Goal: Information Seeking & Learning: Learn about a topic

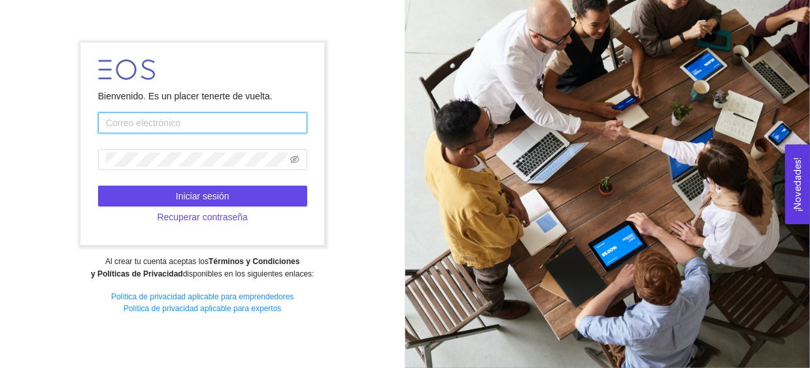
click at [178, 129] on input "text" at bounding box center [202, 122] width 209 height 21
type input "[EMAIL_ADDRESS][DOMAIN_NAME]"
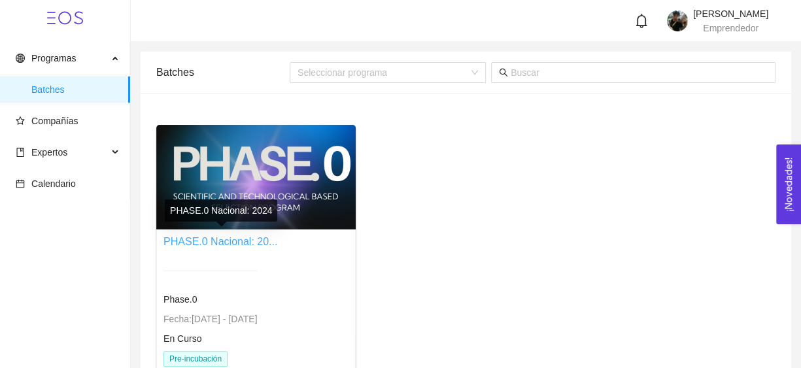
click at [227, 239] on link "PHASE.0 Nacional: 20..." at bounding box center [220, 241] width 114 height 11
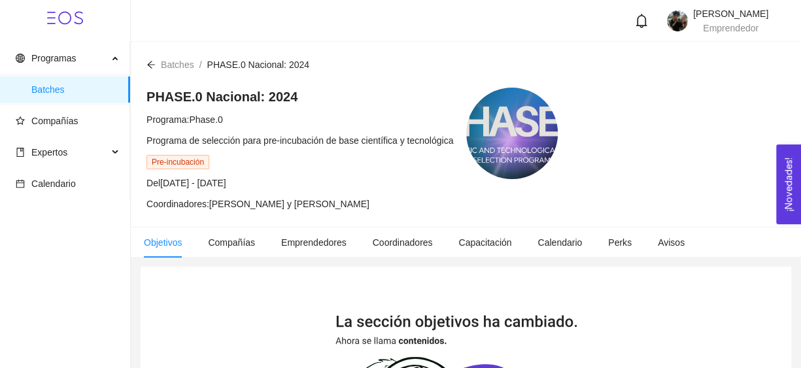
click at [70, 135] on ul "Programas Batches Compañías Expertos Calendario" at bounding box center [65, 120] width 130 height 157
click at [75, 126] on span "Compañías" at bounding box center [54, 121] width 47 height 10
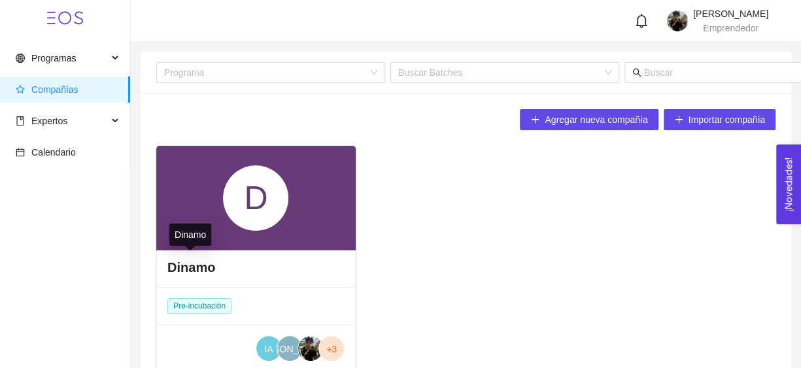
click at [181, 267] on h4 "Dinamo" at bounding box center [191, 267] width 48 height 18
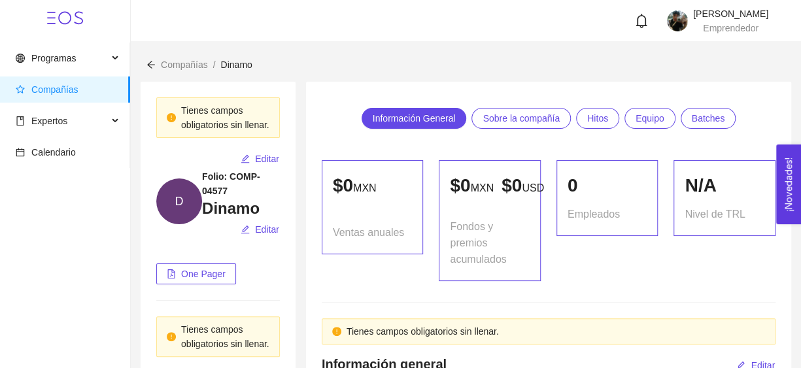
click at [652, 114] on span "Equipo" at bounding box center [649, 119] width 29 height 20
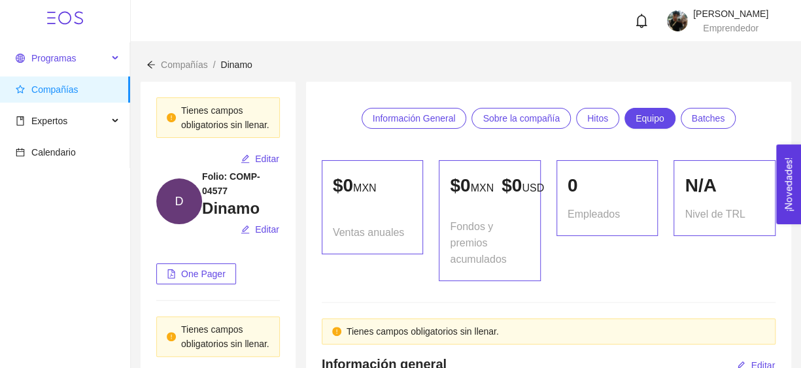
click at [82, 57] on span "Programas" at bounding box center [62, 58] width 92 height 26
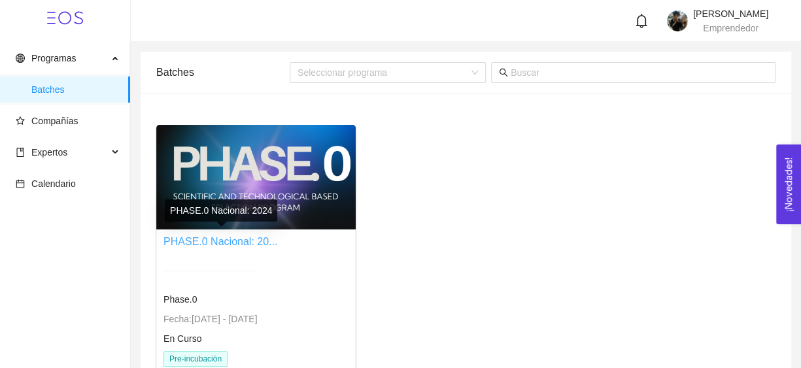
click at [216, 241] on link "PHASE.0 Nacional: 20..." at bounding box center [220, 241] width 114 height 11
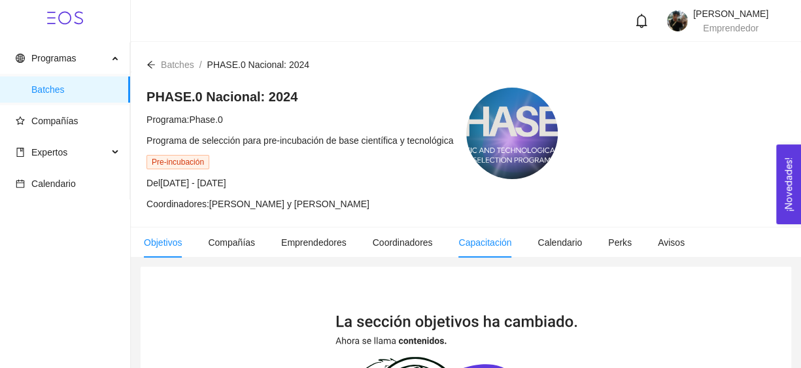
click at [507, 246] on li "Capacitación" at bounding box center [484, 243] width 79 height 30
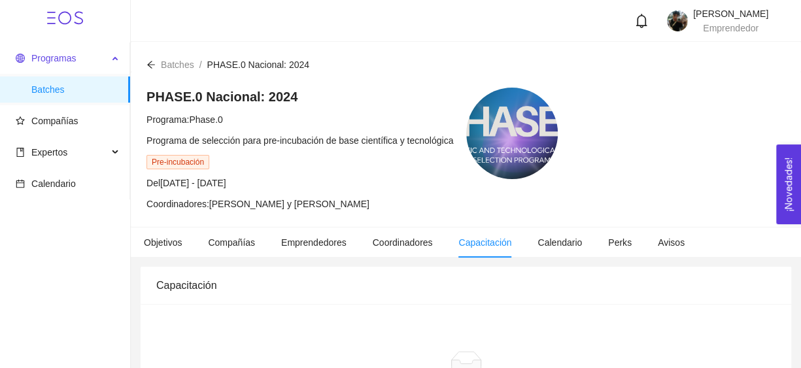
click at [46, 67] on span "Programas" at bounding box center [62, 58] width 92 height 26
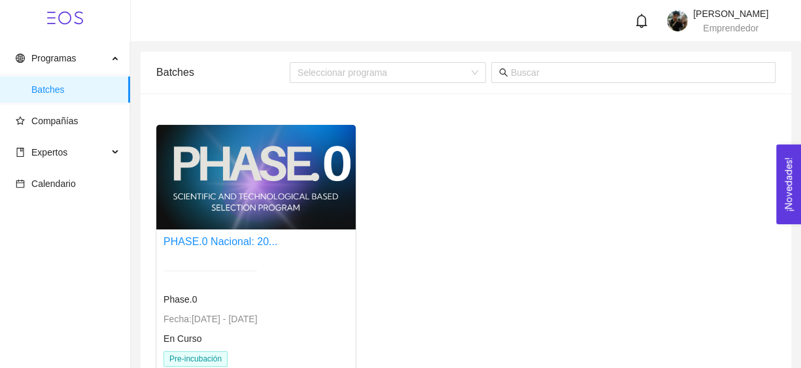
scroll to position [97, 0]
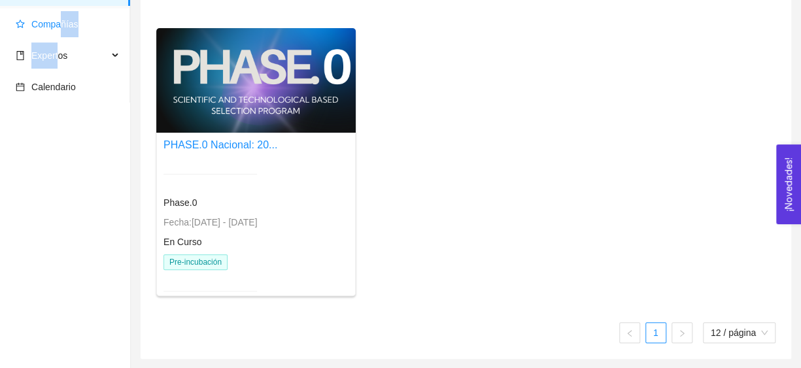
drag, startPoint x: 56, startPoint y: 37, endPoint x: 62, endPoint y: 34, distance: 6.7
click at [62, 34] on ul "Programas Batches Compañías Expertos Calendario" at bounding box center [65, 24] width 130 height 157
click at [62, 34] on span "Compañías" at bounding box center [68, 24] width 104 height 26
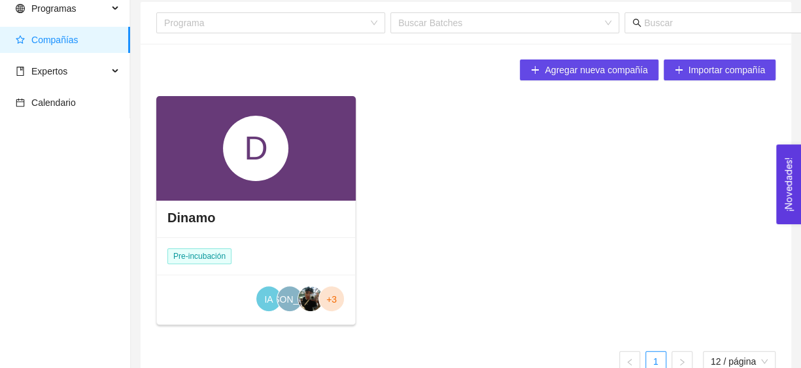
scroll to position [78, 0]
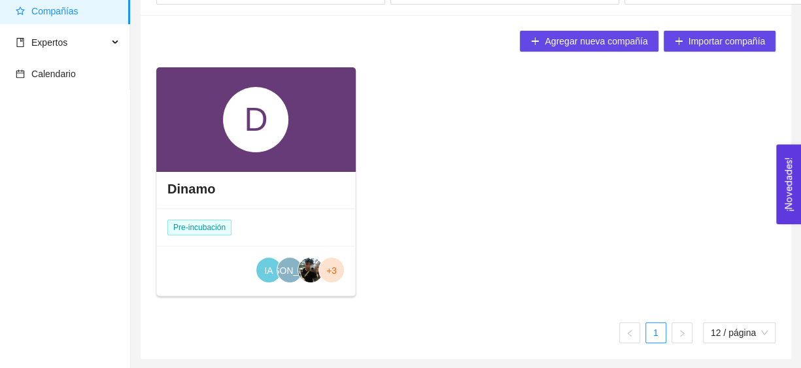
click at [243, 134] on div "D" at bounding box center [255, 119] width 65 height 65
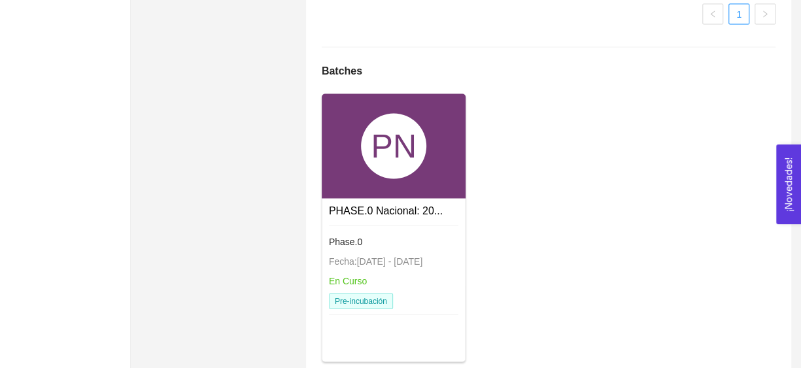
click at [412, 189] on div "PN" at bounding box center [394, 146] width 144 height 105
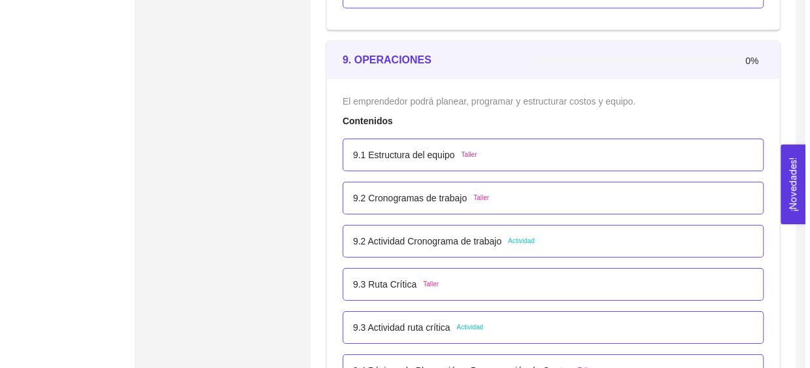
scroll to position [4363, 0]
click at [437, 150] on p "9.1 Estructura del equipo" at bounding box center [399, 156] width 102 height 14
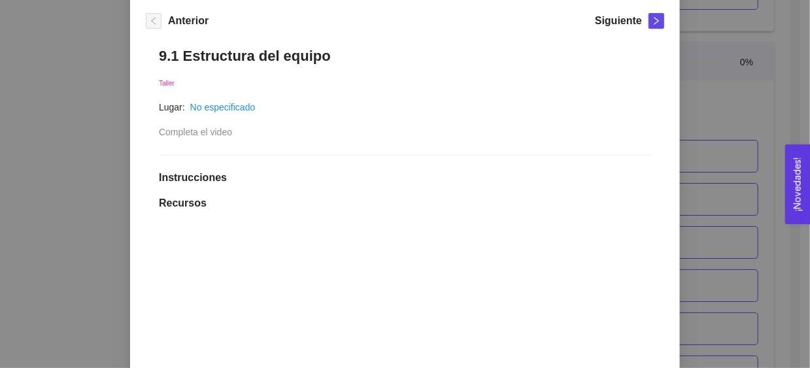
scroll to position [0, 0]
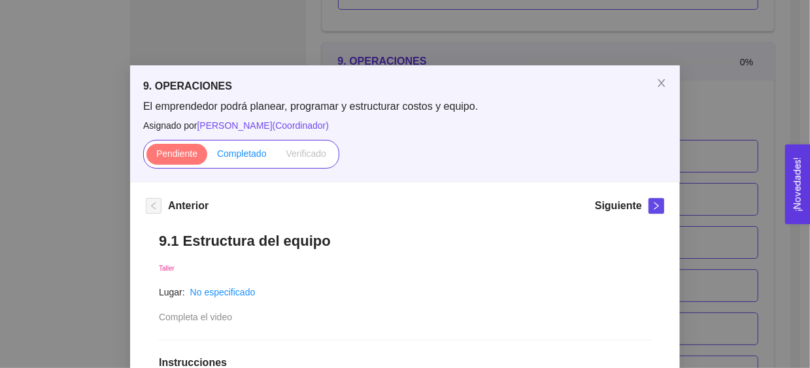
click at [243, 160] on label "Completado" at bounding box center [241, 154] width 69 height 21
click at [207, 157] on input "Completado" at bounding box center [207, 157] width 0 height 0
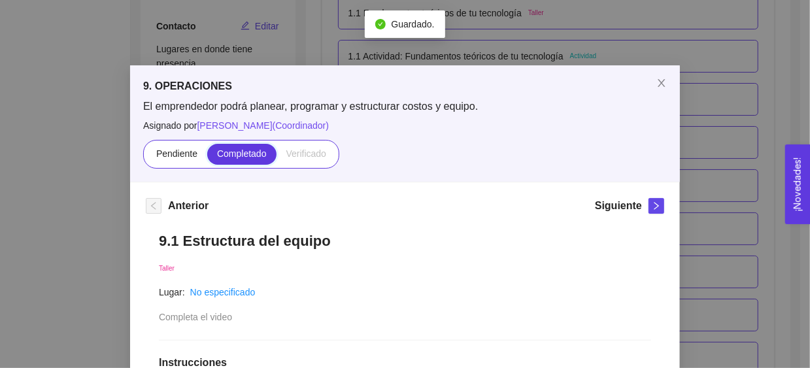
scroll to position [4363, 0]
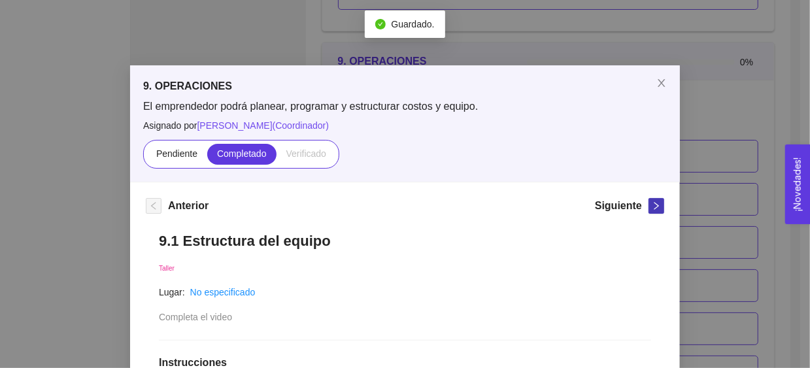
click at [649, 211] on button "button" at bounding box center [657, 206] width 16 height 16
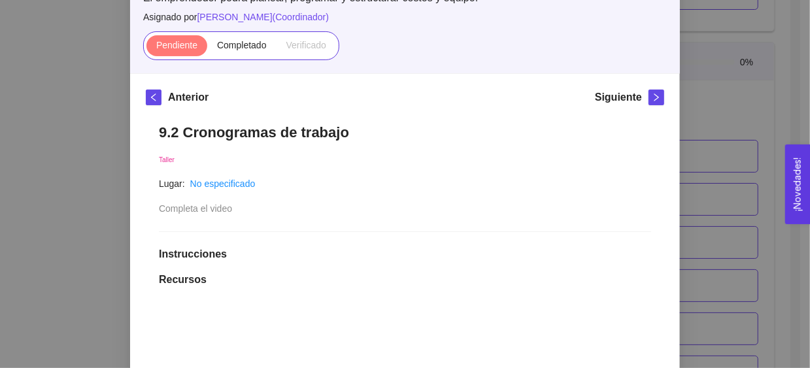
scroll to position [108, 0]
click at [223, 41] on span "Completado" at bounding box center [242, 46] width 50 height 10
click at [207, 49] on input "Completado" at bounding box center [207, 49] width 0 height 0
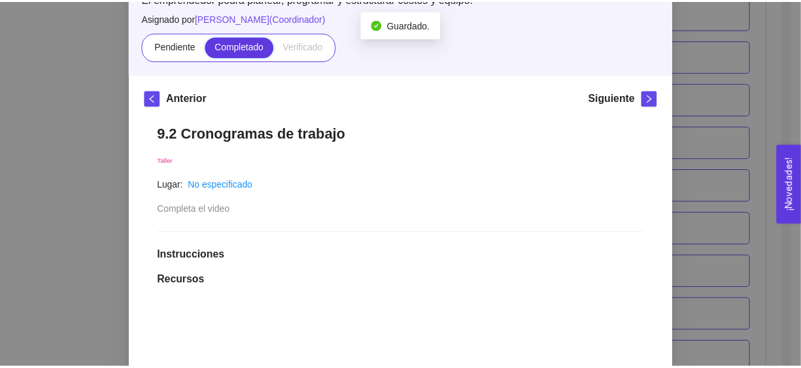
scroll to position [4363, 0]
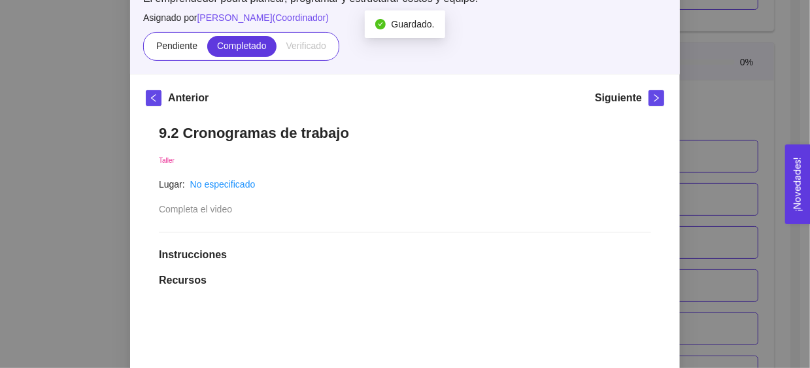
click at [677, 101] on div "9. OPERACIONES El emprendedor podrá planear, programar y estructurar costos y e…" at bounding box center [405, 184] width 810 height 368
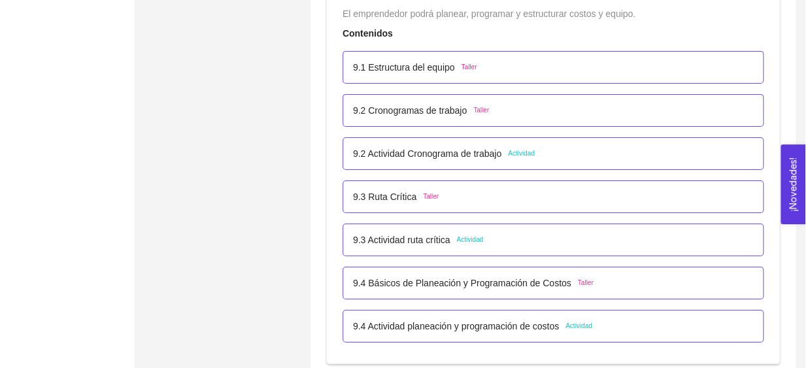
scroll to position [4454, 0]
click at [471, 145] on p "9.2 Actividad Cronograma de trabajo" at bounding box center [422, 152] width 148 height 14
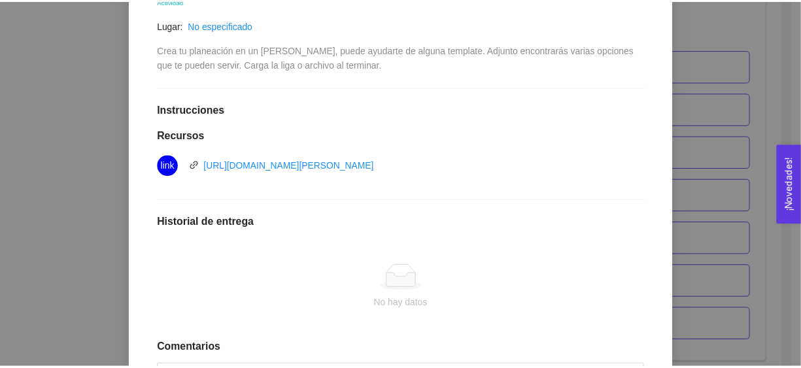
scroll to position [0, 0]
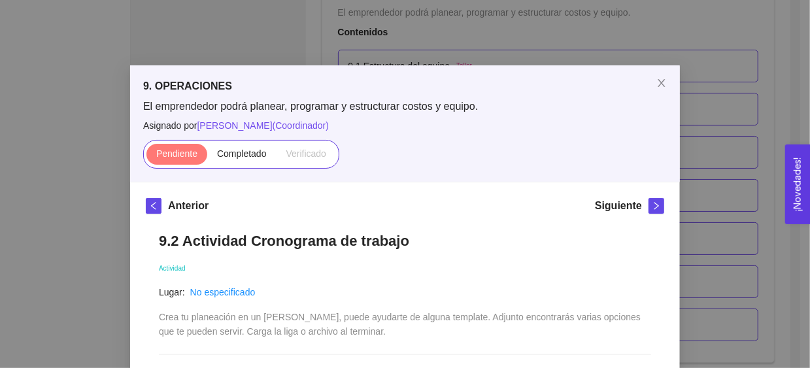
click at [688, 99] on div "9. OPERACIONES El emprendedor podrá planear, programar y estructurar costos y e…" at bounding box center [405, 184] width 810 height 368
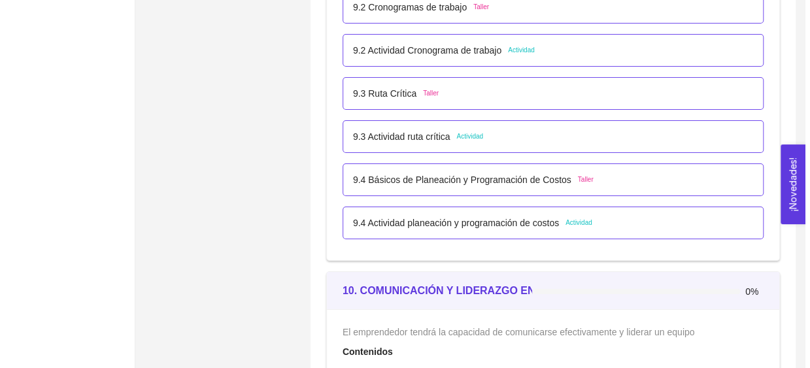
scroll to position [4557, 0]
click at [392, 91] on p "9.3 Ruta Crítica" at bounding box center [379, 92] width 63 height 14
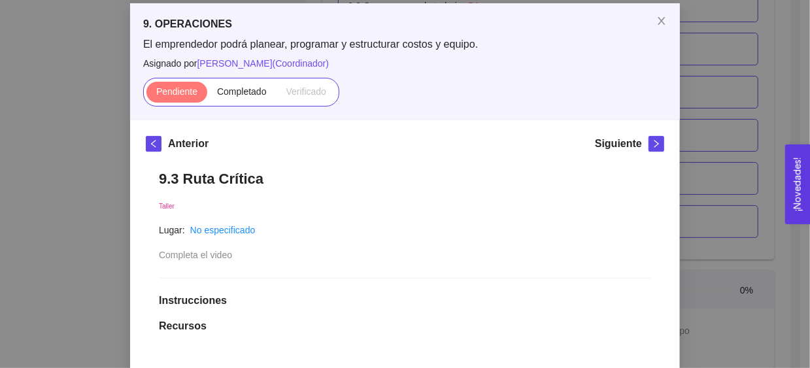
scroll to position [56, 0]
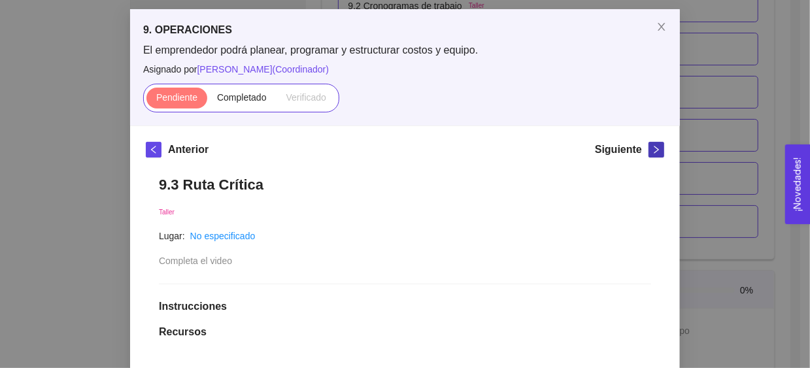
click at [649, 142] on button "button" at bounding box center [657, 150] width 16 height 16
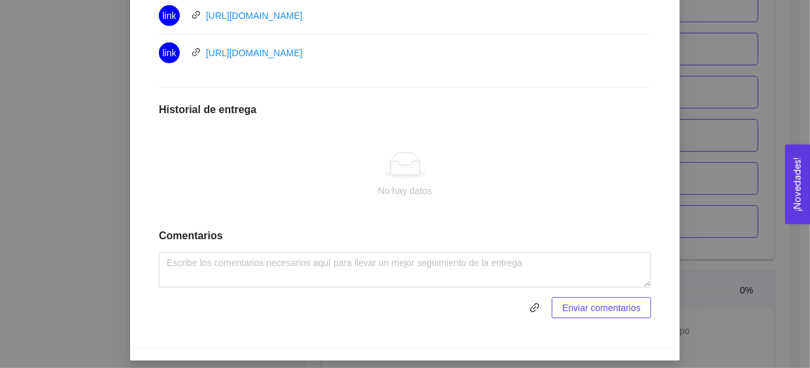
scroll to position [443, 0]
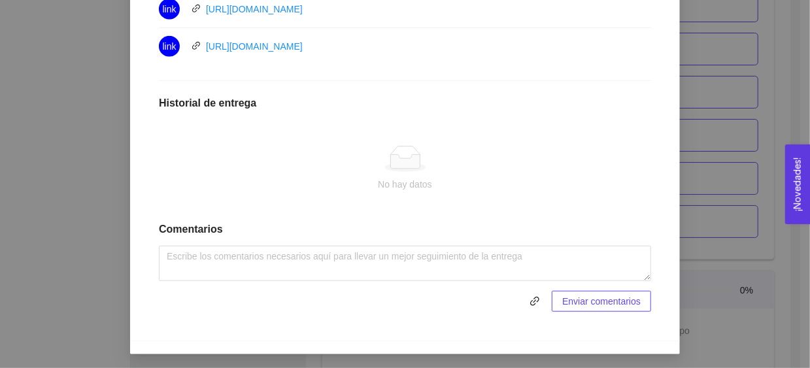
click at [697, 168] on div "9. OPERACIONES El emprendedor podrá planear, programar y estructurar costos y e…" at bounding box center [405, 184] width 810 height 368
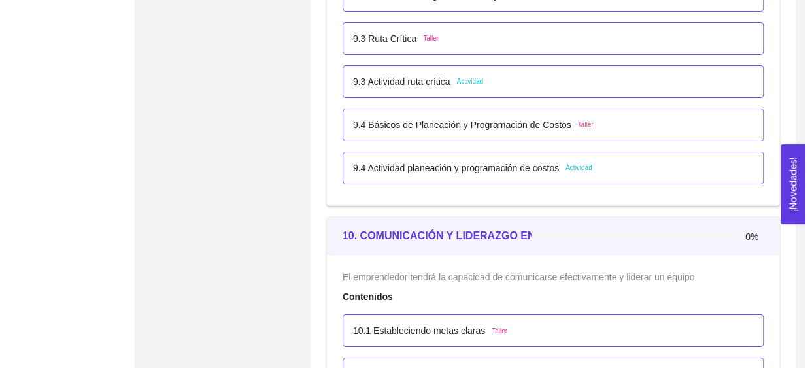
scroll to position [4610, 0]
click at [509, 120] on p "9.4 Básicos de Planeación y Programación de Costos" at bounding box center [457, 125] width 218 height 14
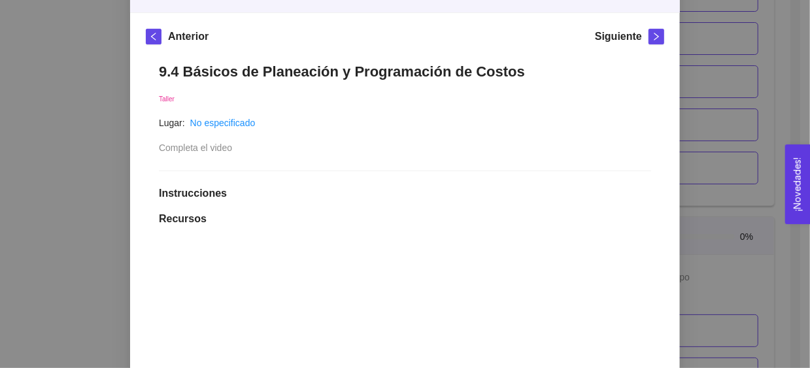
scroll to position [155, 0]
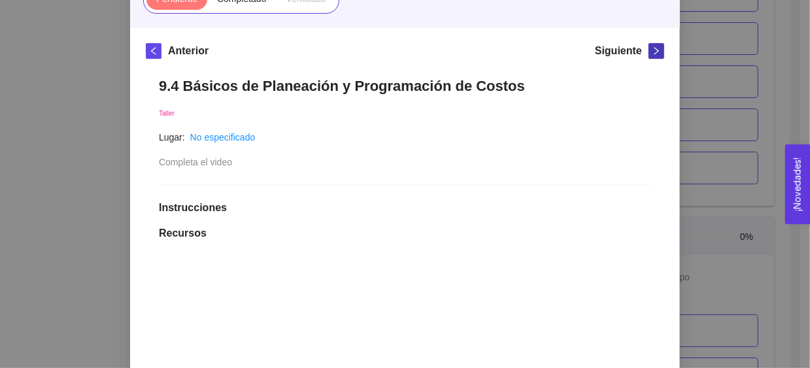
click at [652, 50] on icon "right" at bounding box center [656, 50] width 9 height 9
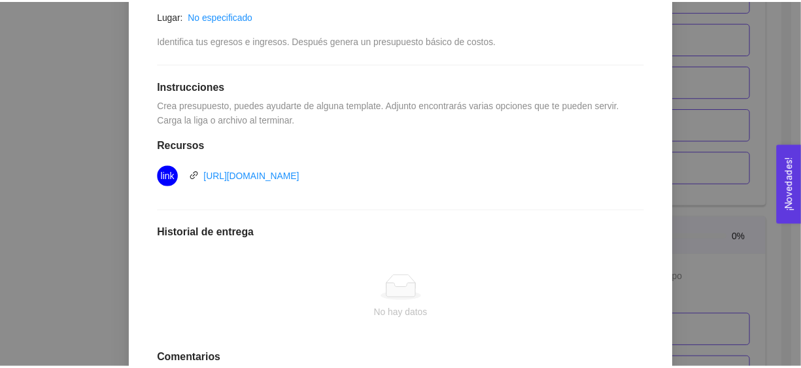
scroll to position [278, 0]
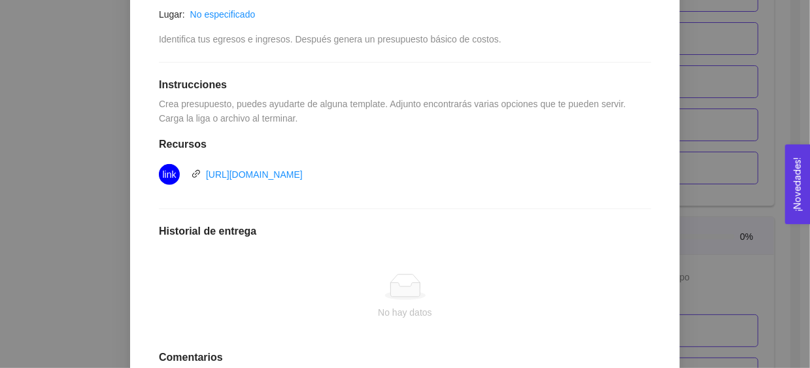
click at [737, 143] on div "9. OPERACIONES El emprendedor podrá planear, programar y estructurar costos y e…" at bounding box center [405, 184] width 810 height 368
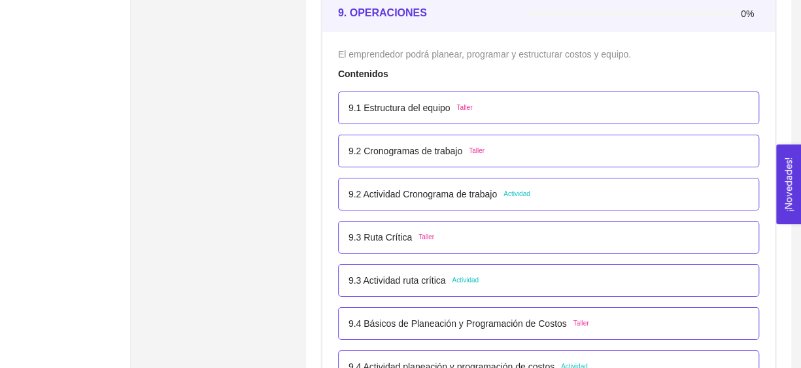
scroll to position [4410, 0]
click at [393, 158] on div "9.2 Cronogramas de trabajo Taller" at bounding box center [548, 152] width 421 height 33
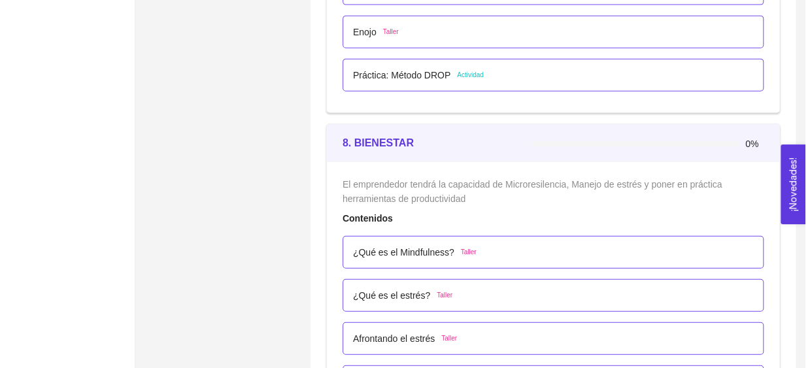
scroll to position [3930, 0]
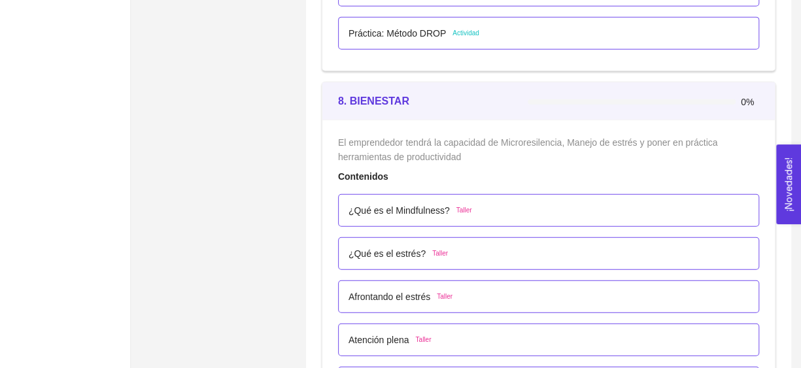
click at [409, 210] on p "¿Qué es el Mindfulness?" at bounding box center [398, 210] width 101 height 14
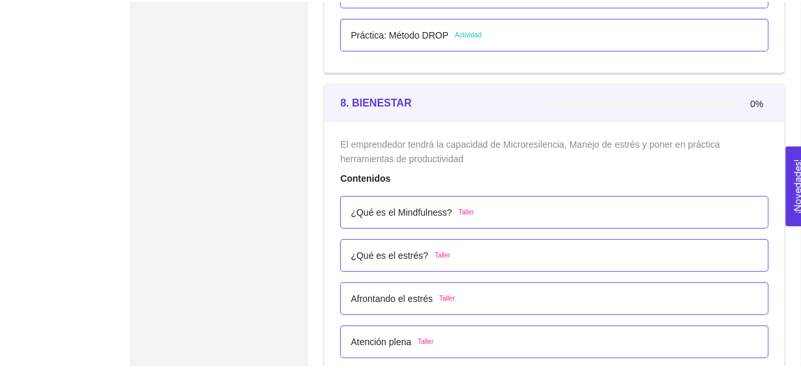
scroll to position [37, 0]
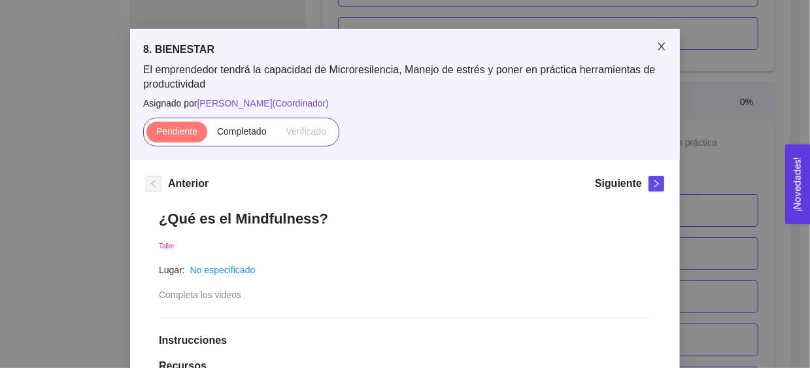
click at [664, 53] on span "Close" at bounding box center [661, 47] width 37 height 37
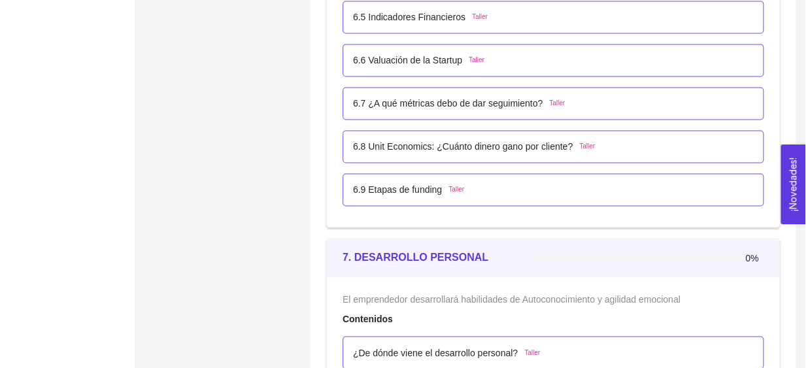
scroll to position [3308, 0]
click at [437, 105] on p "6.7 ¿A qué métricas debo de dar seguimiento?" at bounding box center [443, 104] width 190 height 14
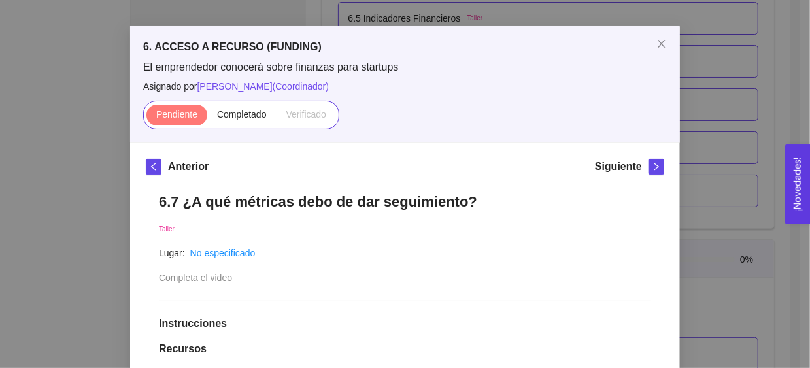
scroll to position [39, 0]
click at [657, 54] on span "Close" at bounding box center [661, 45] width 37 height 37
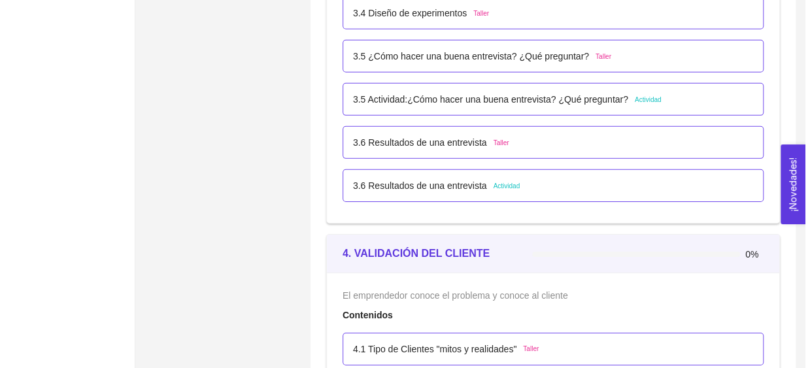
scroll to position [1851, 0]
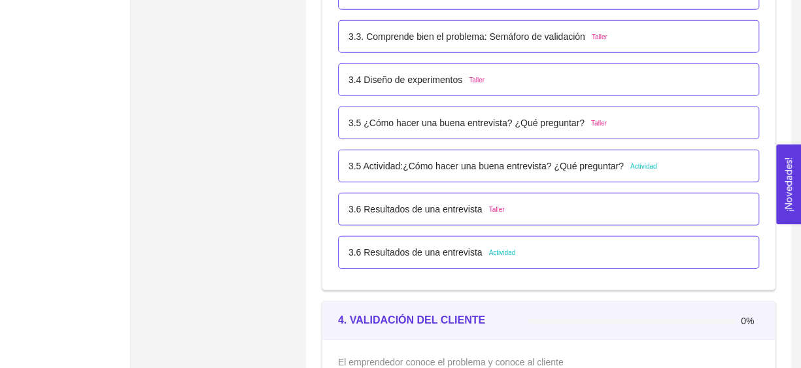
click at [440, 82] on p "3.4 Diseño de experimentos" at bounding box center [405, 80] width 114 height 14
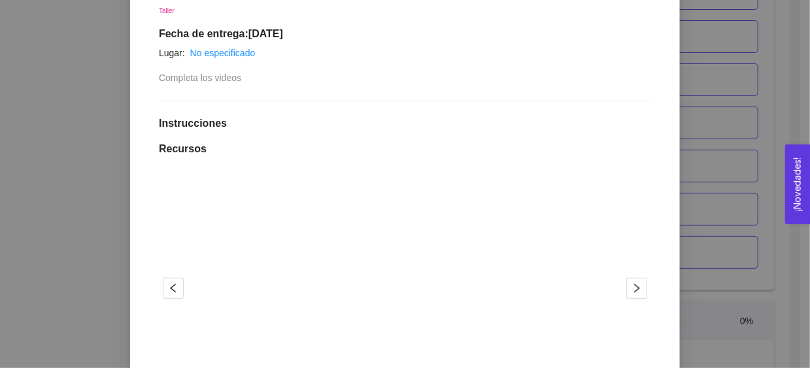
scroll to position [0, 0]
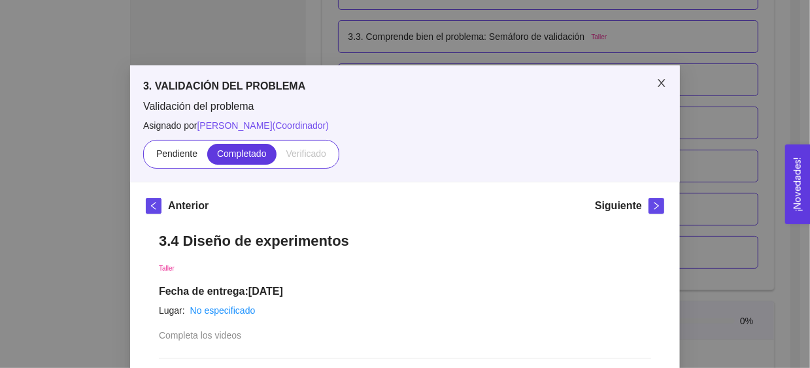
click at [656, 85] on icon "close" at bounding box center [661, 83] width 10 height 10
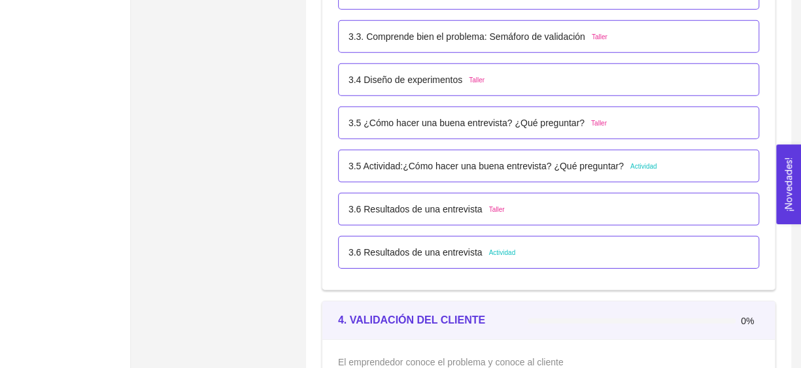
click at [539, 163] on p "3.5 Actividad:¿Cómo hacer una buena entrevista? ¿Qué preguntar?" at bounding box center [485, 166] width 275 height 14
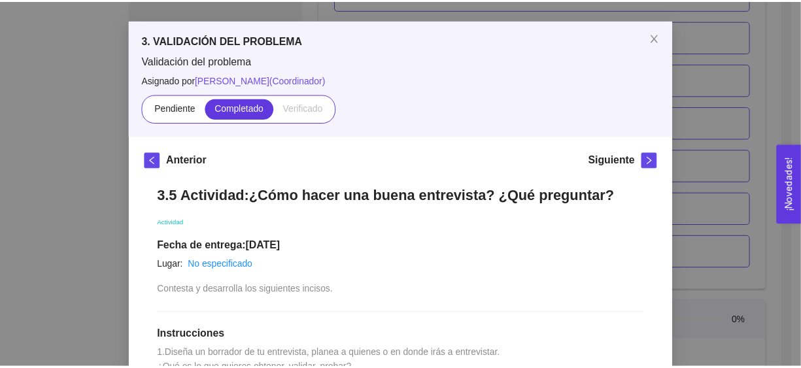
scroll to position [27, 0]
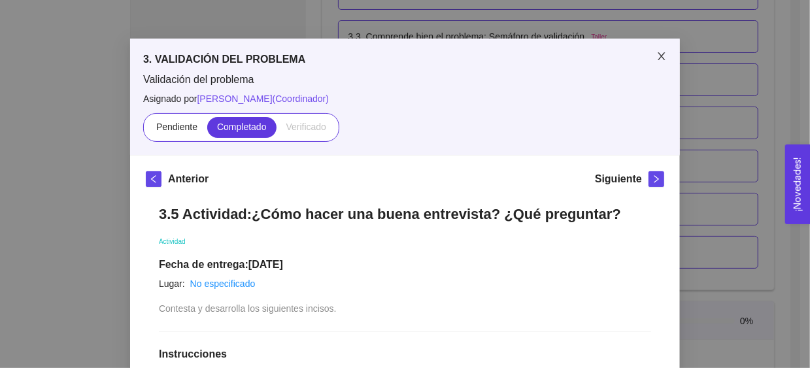
click at [658, 52] on icon "close" at bounding box center [661, 56] width 10 height 10
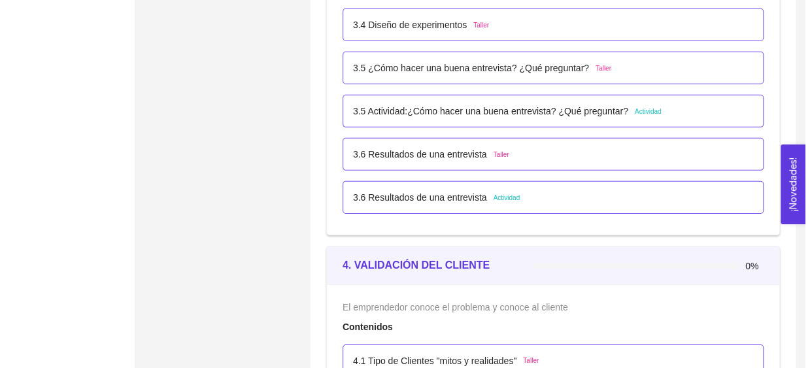
scroll to position [1908, 0]
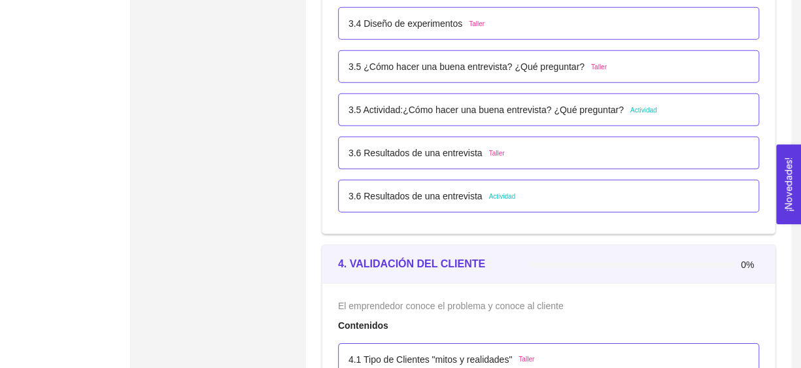
click at [458, 197] on p "3.6 Resultados de una entrevista" at bounding box center [415, 196] width 134 height 14
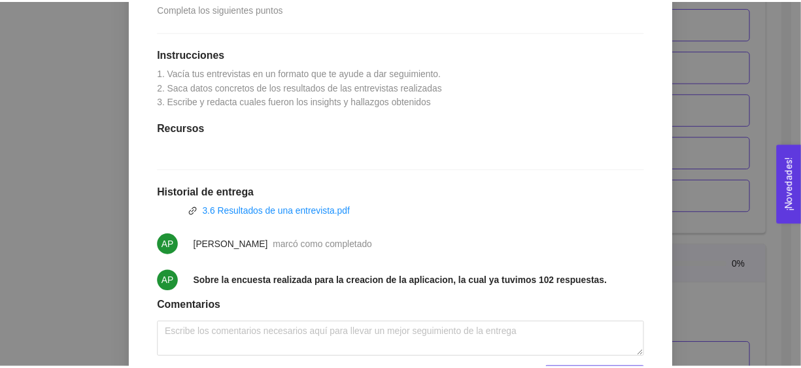
scroll to position [0, 0]
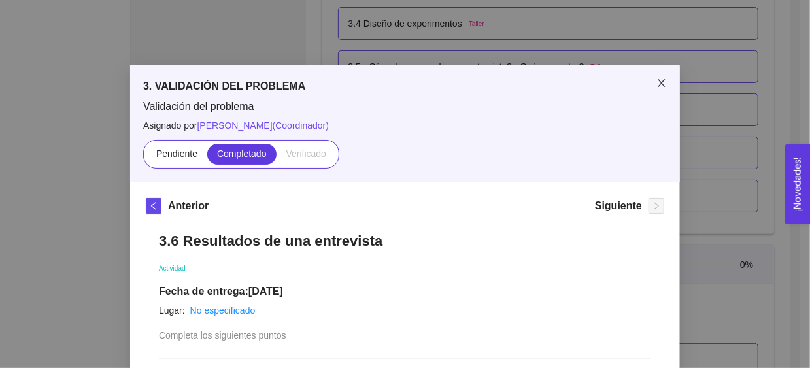
click at [664, 81] on span "Close" at bounding box center [661, 83] width 37 height 37
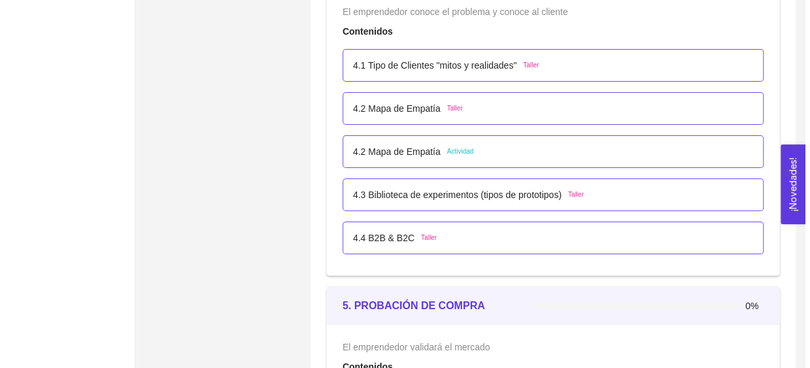
scroll to position [2203, 0]
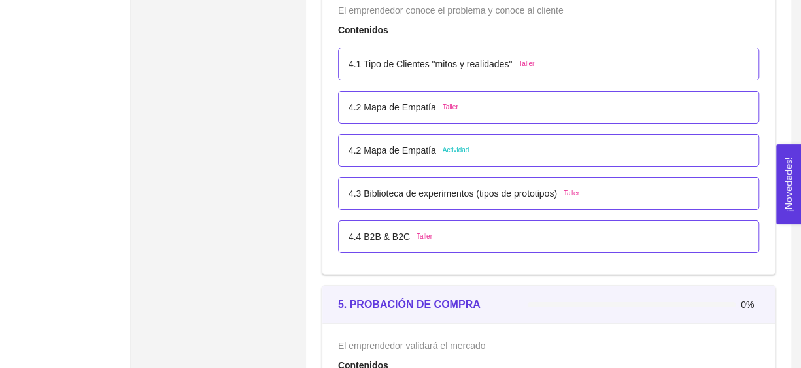
click at [407, 148] on p "4.2 Mapa de Empatía" at bounding box center [392, 150] width 88 height 14
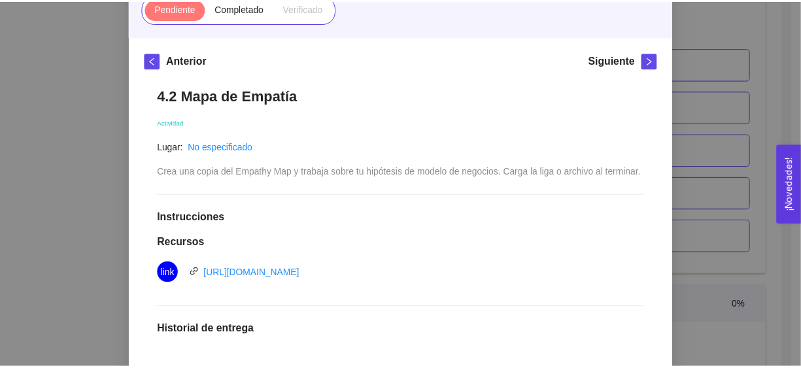
scroll to position [142, 0]
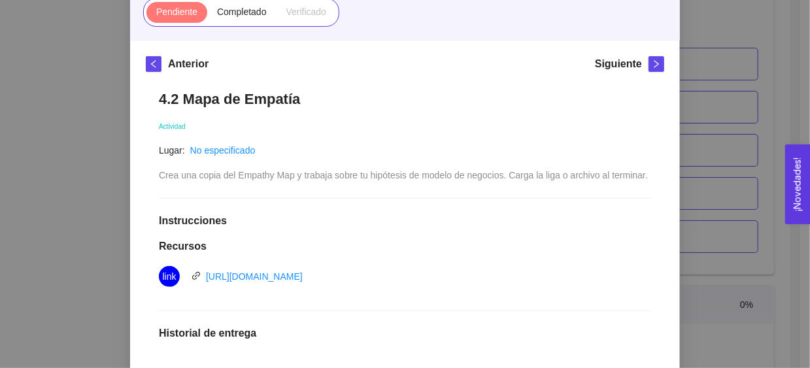
click at [712, 214] on div "4. VALIDACIÓN DEL CLIENTE El emprendedor conoce el problema y conoce al cliente…" at bounding box center [405, 184] width 810 height 368
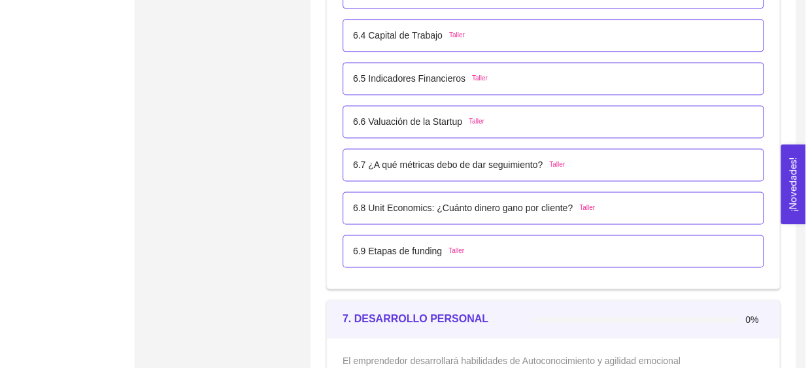
scroll to position [3249, 0]
click at [483, 199] on p "6.8 Unit Economics: ¿Cuánto dinero gano por cliente?" at bounding box center [458, 206] width 220 height 14
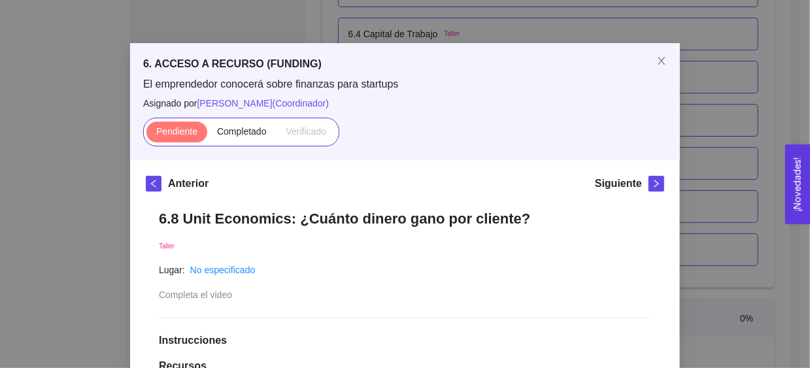
click at [703, 178] on div "6. ACCESO A RECURSO (FUNDING) El emprendedor conocerá sobre finanzas para start…" at bounding box center [405, 184] width 810 height 368
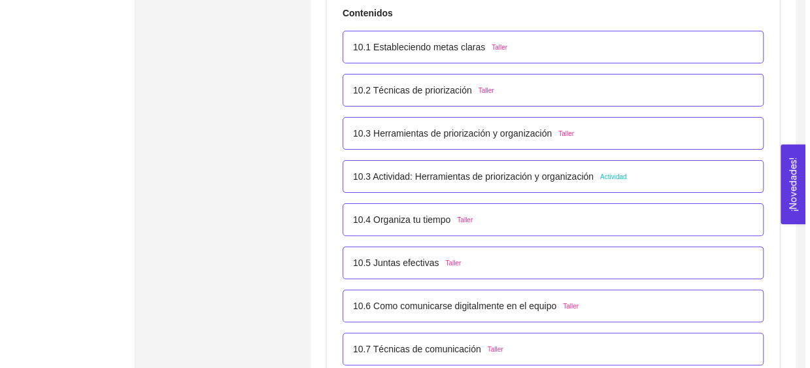
scroll to position [4905, 0]
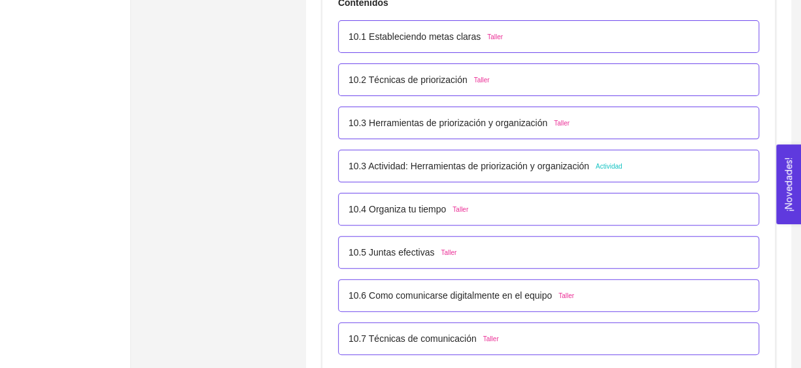
click at [421, 161] on p "10.3 Actividad: Herramientas de priorización y organización" at bounding box center [468, 166] width 241 height 14
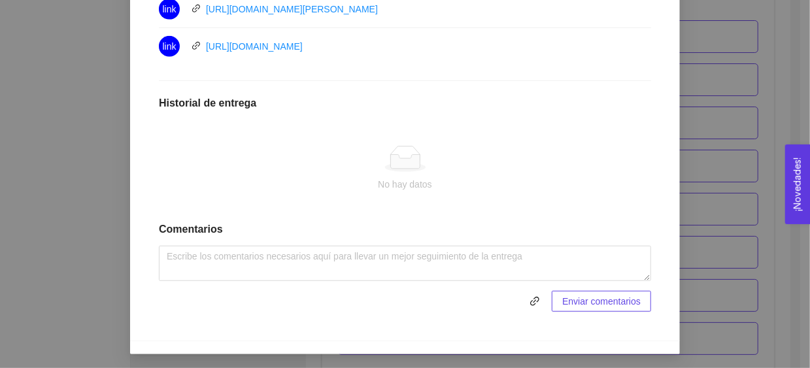
click at [752, 210] on div "10. COMUNICACIÓN Y LIDERAZGO EN ACCIÓN El emprendedor tendrá la capacidad de co…" at bounding box center [405, 184] width 810 height 368
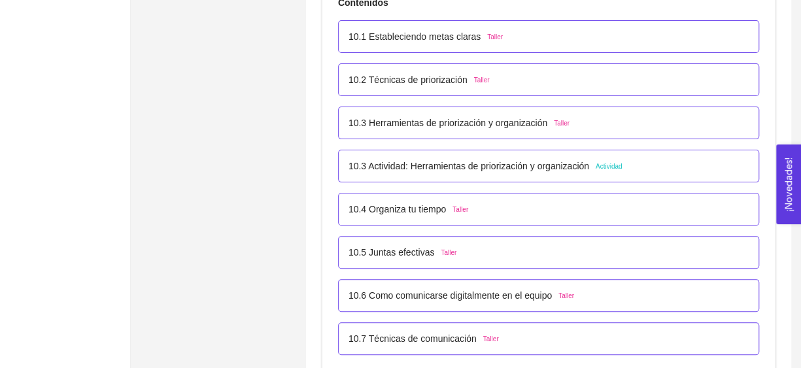
click at [460, 29] on p "10.1 Estableciendo metas claras" at bounding box center [414, 36] width 132 height 14
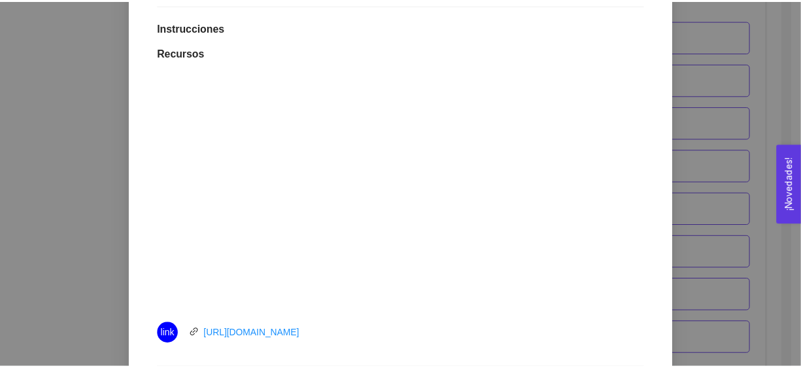
scroll to position [336, 0]
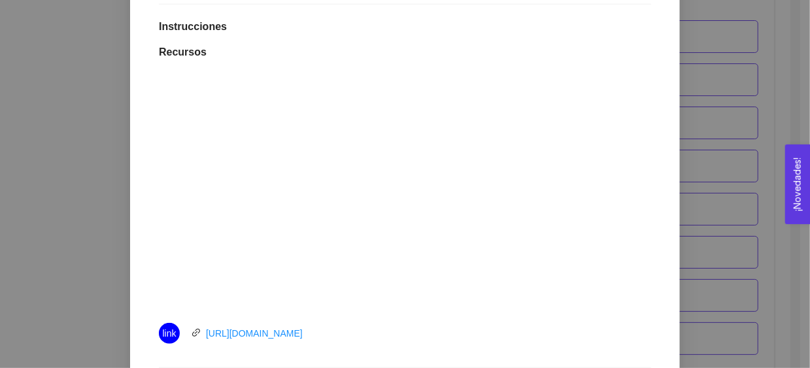
click at [698, 209] on div "10. COMUNICACIÓN Y LIDERAZGO EN ACCIÓN El emprendedor tendrá la capacidad de co…" at bounding box center [405, 184] width 810 height 368
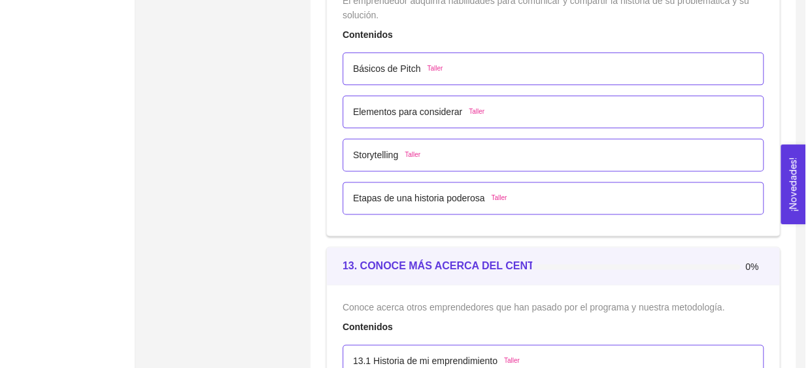
scroll to position [5659, 0]
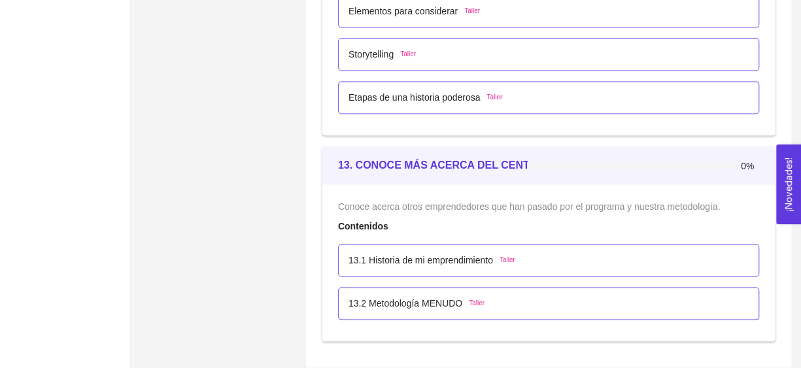
click at [454, 254] on p "13.1 Historia de mi emprendimiento" at bounding box center [420, 260] width 144 height 14
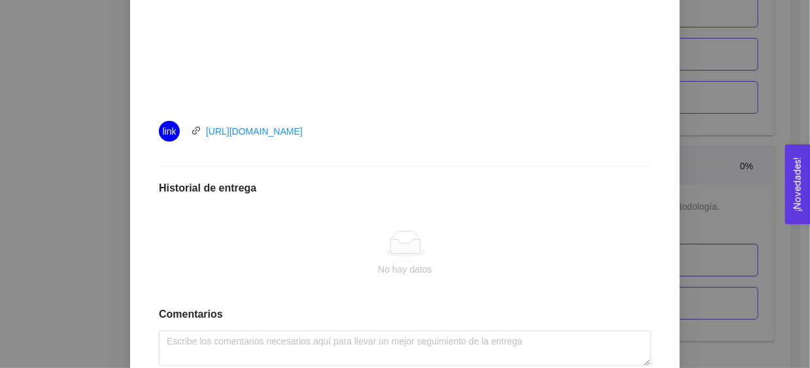
scroll to position [537, 0]
click at [696, 220] on div "13. CONOCE MÁS ACERCA DEL CENTRO DE EXCELENCIA Conoce acerca otros emprendedore…" at bounding box center [405, 184] width 810 height 368
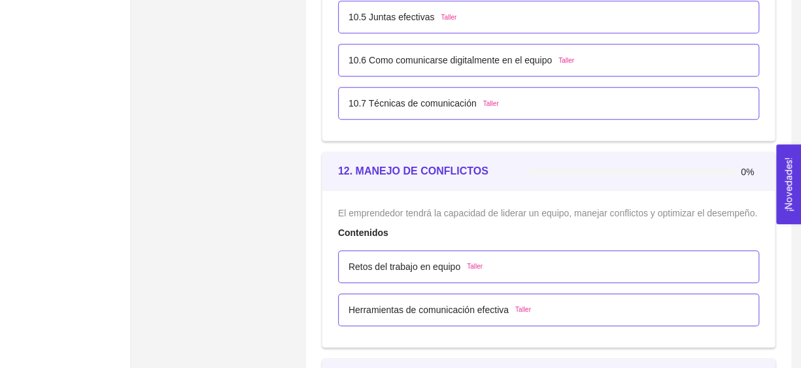
scroll to position [5140, 0]
